Goal: Find specific page/section

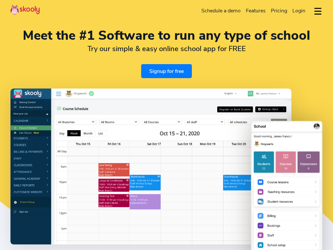
select select "en"
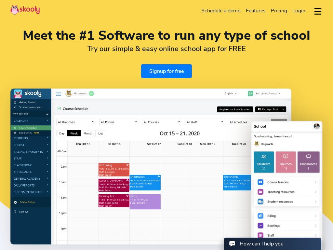
select select "86"
select select "[GEOGRAPHIC_DATA]"
select select "[GEOGRAPHIC_DATA]/[GEOGRAPHIC_DATA]"
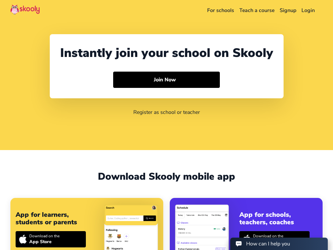
select select "86"
select select "[GEOGRAPHIC_DATA]"
select select "[GEOGRAPHIC_DATA]/[GEOGRAPHIC_DATA]"
